Goal: Navigation & Orientation: Find specific page/section

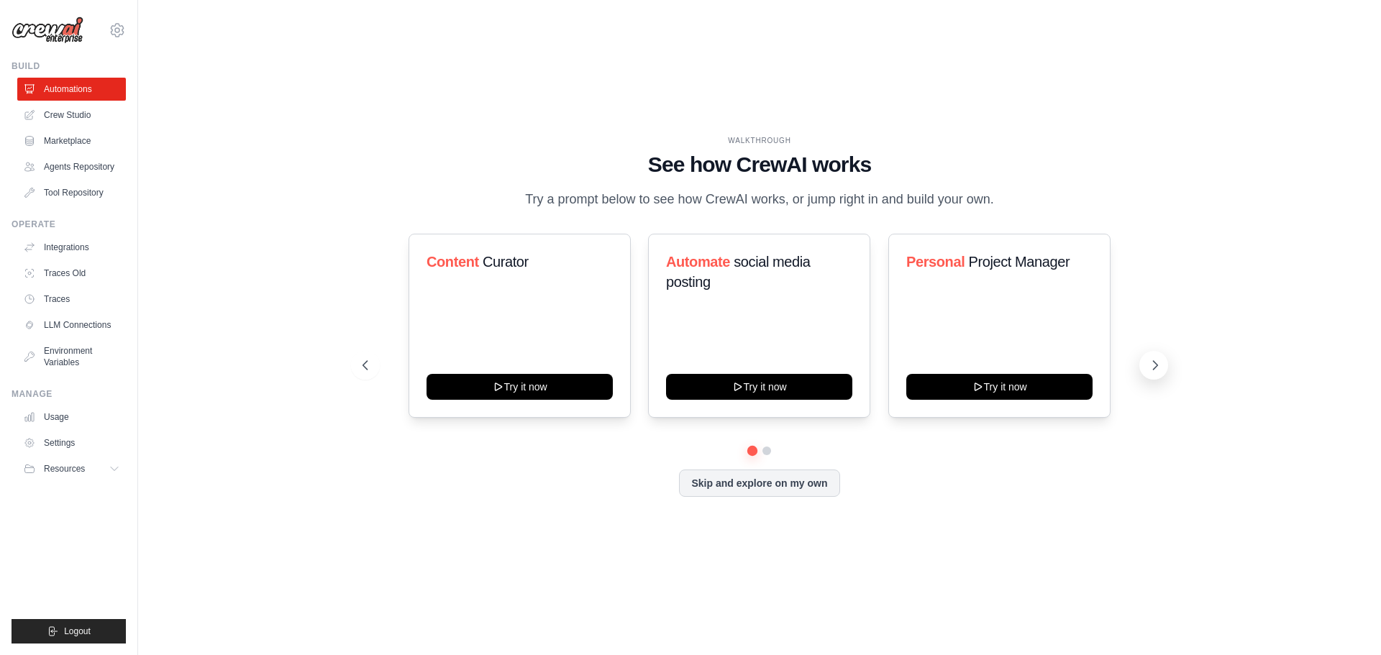
click at [1158, 368] on icon at bounding box center [1155, 365] width 14 height 14
click at [104, 482] on ul "Build Automations Crew Studio Marketplace Agents Repository GitHub" at bounding box center [69, 351] width 114 height 583
click at [99, 475] on button "Resources" at bounding box center [73, 468] width 109 height 23
click at [56, 440] on link "Settings" at bounding box center [73, 442] width 109 height 23
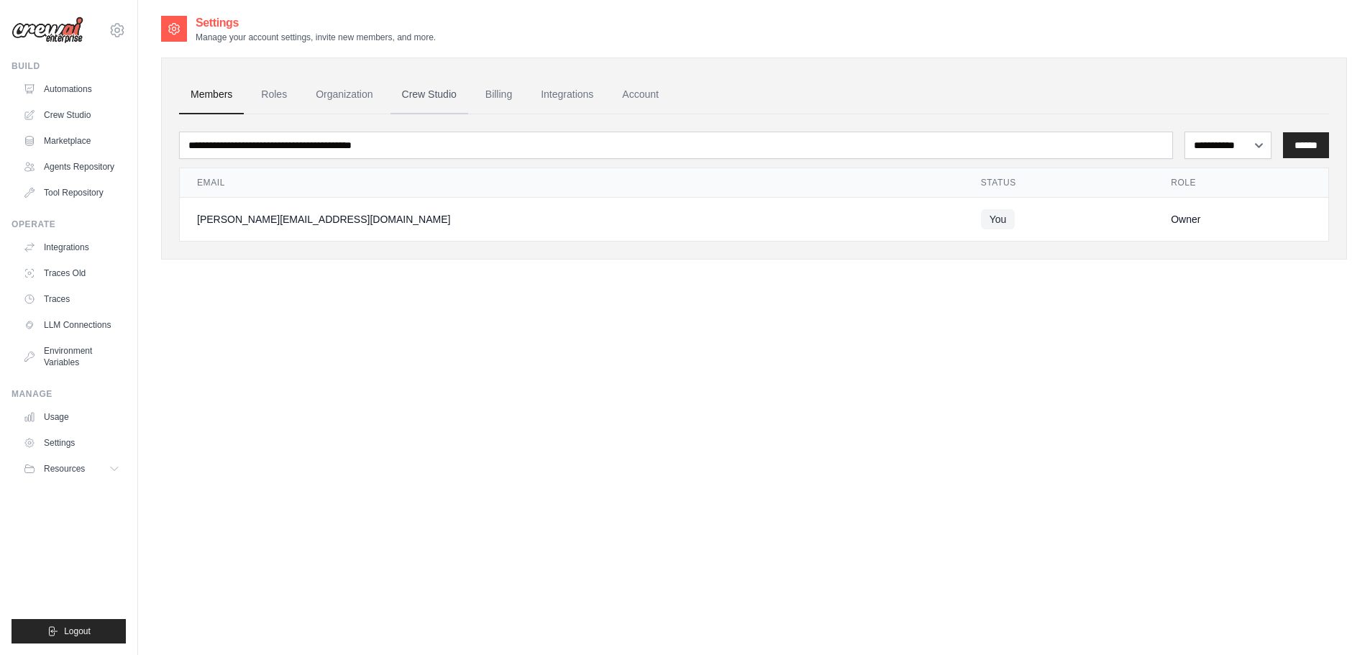
click at [441, 99] on link "Crew Studio" at bounding box center [429, 94] width 78 height 39
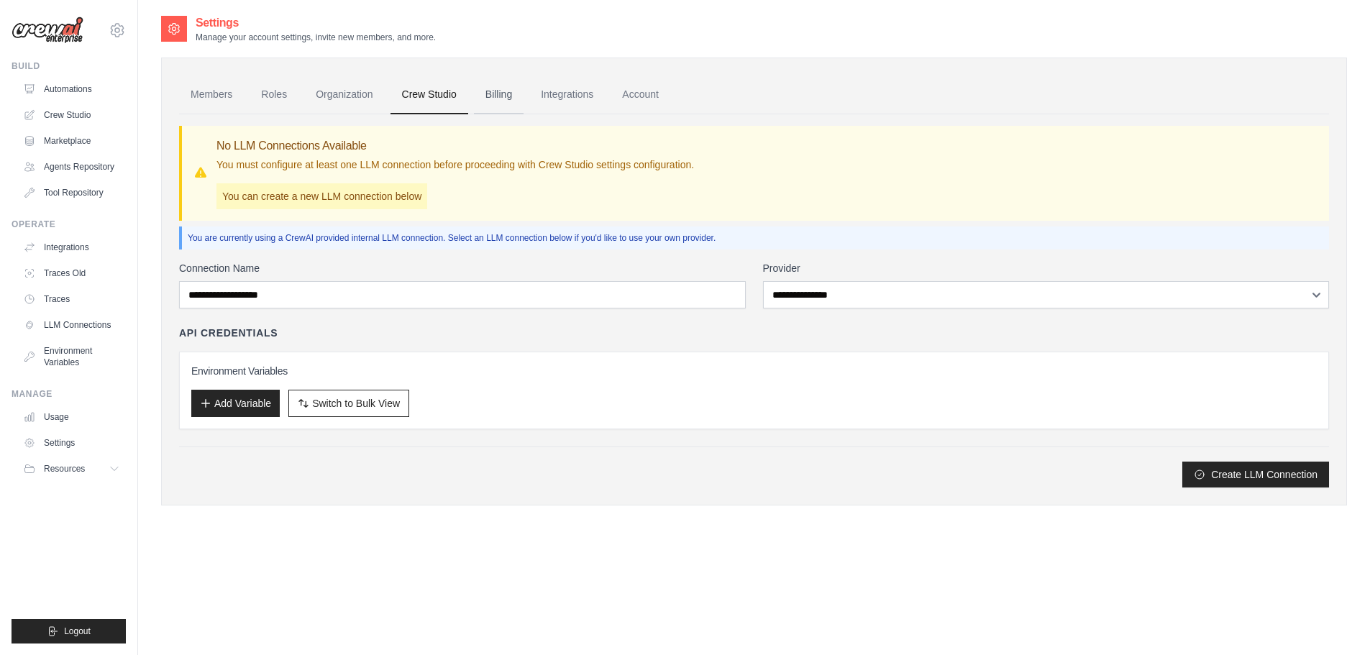
click at [500, 91] on link "Billing" at bounding box center [499, 94] width 50 height 39
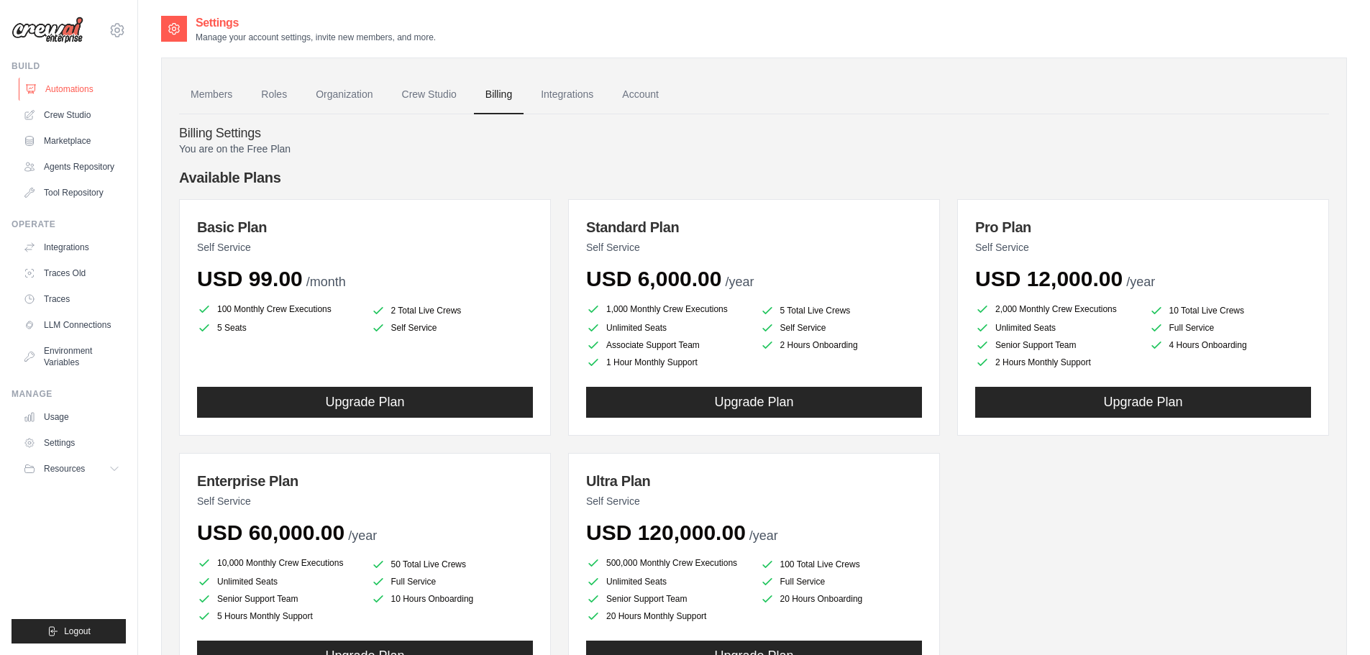
click at [68, 90] on link "Automations" at bounding box center [73, 89] width 109 height 23
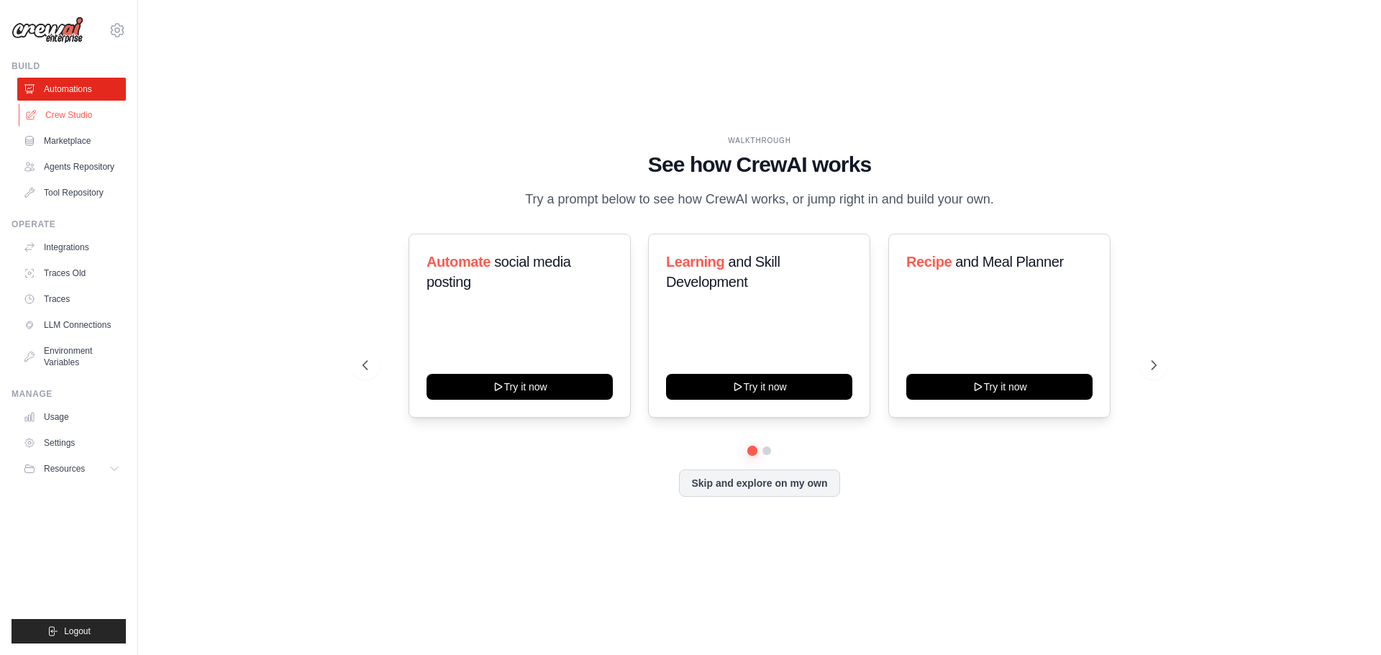
click at [55, 109] on link "Crew Studio" at bounding box center [73, 115] width 109 height 23
